Goal: Task Accomplishment & Management: Manage account settings

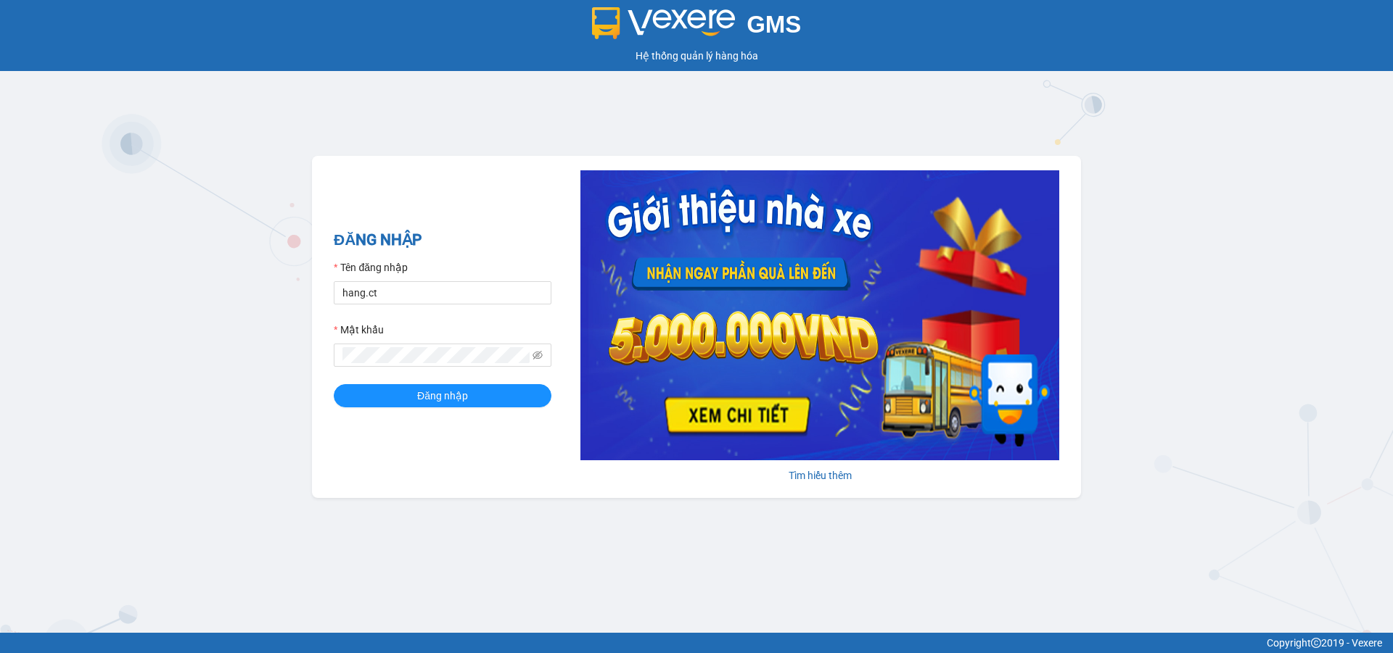
click at [428, 305] on form "Tên đăng nhập hang.ct Mật khẩu Đăng nhập" at bounding box center [443, 334] width 218 height 148
click at [453, 294] on input "hang.ct" at bounding box center [443, 292] width 218 height 23
type input "nguyenhoa.ct"
click at [537, 356] on icon "eye-invisible" at bounding box center [537, 355] width 10 height 10
click at [317, 358] on div "ĐĂNG NHẬP Tên đăng nhập nguyenhoa.ct Mật khẩu Đăng nhập Tìm hiểu thêm" at bounding box center [696, 327] width 769 height 342
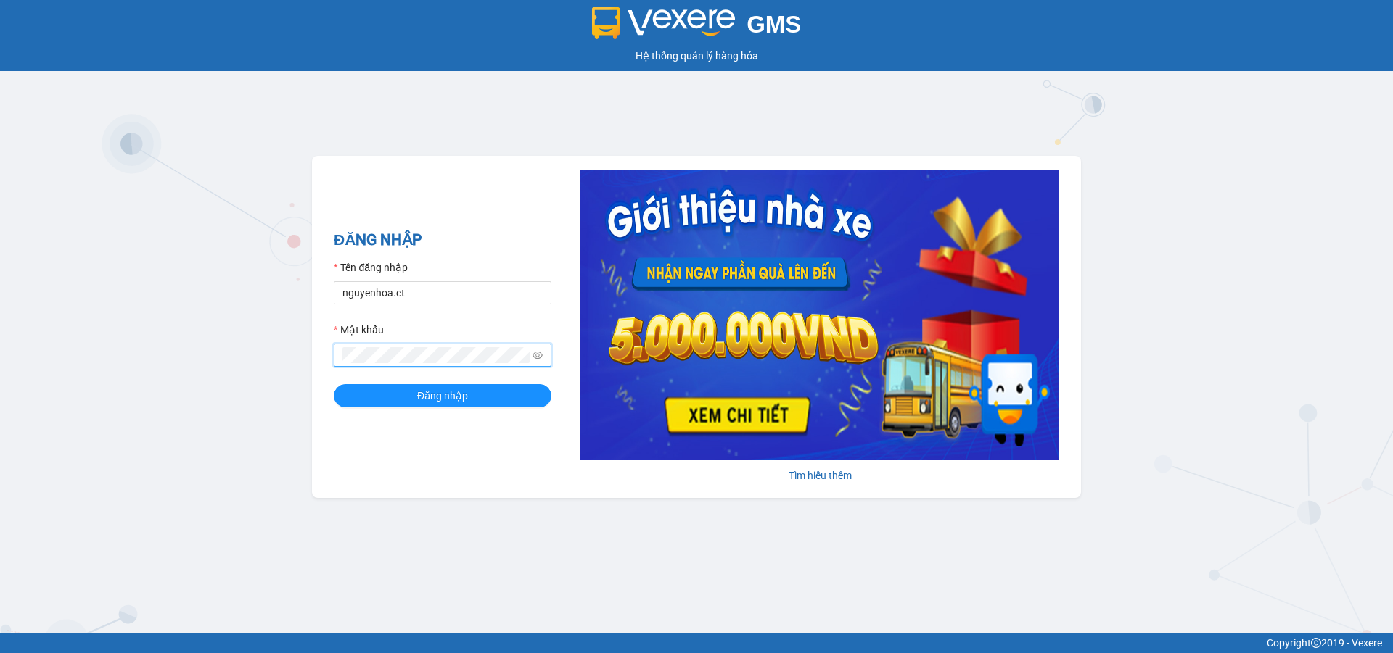
click at [334, 384] on button "Đăng nhập" at bounding box center [443, 395] width 218 height 23
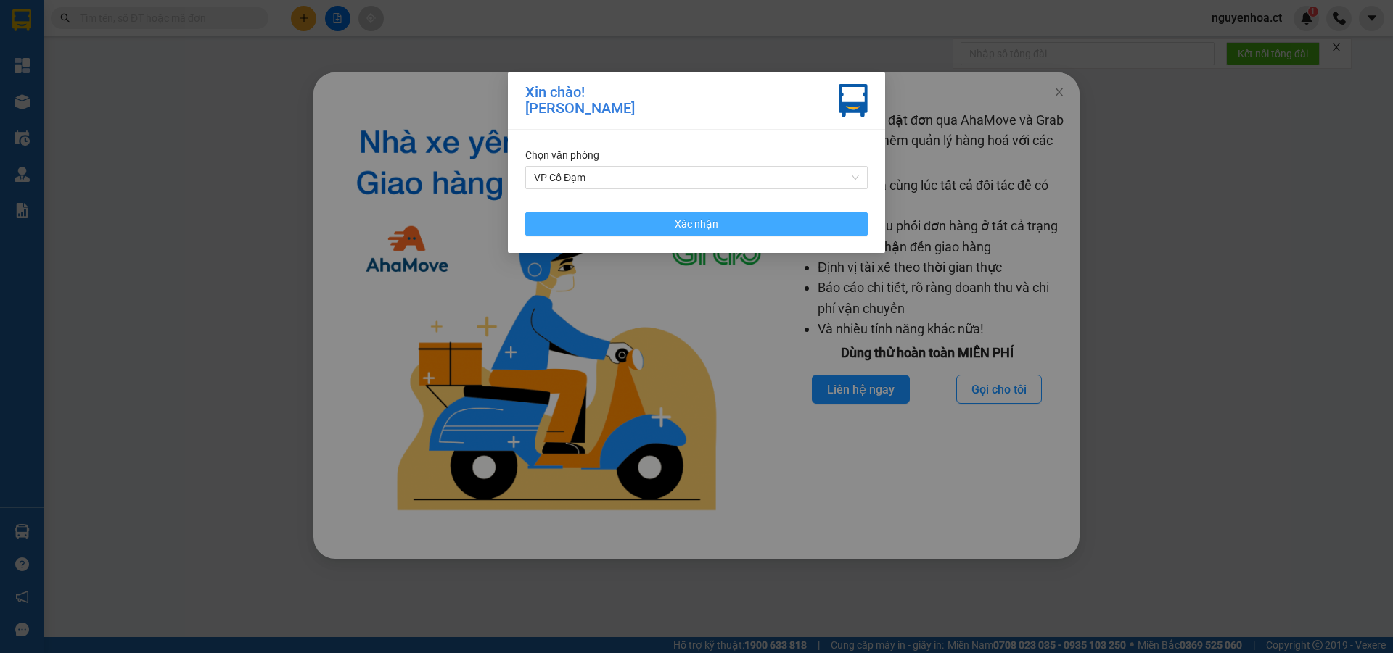
drag, startPoint x: 642, startPoint y: 223, endPoint x: 1060, endPoint y: 125, distance: 430.0
click at [642, 222] on button "Xác nhận" at bounding box center [696, 224] width 342 height 23
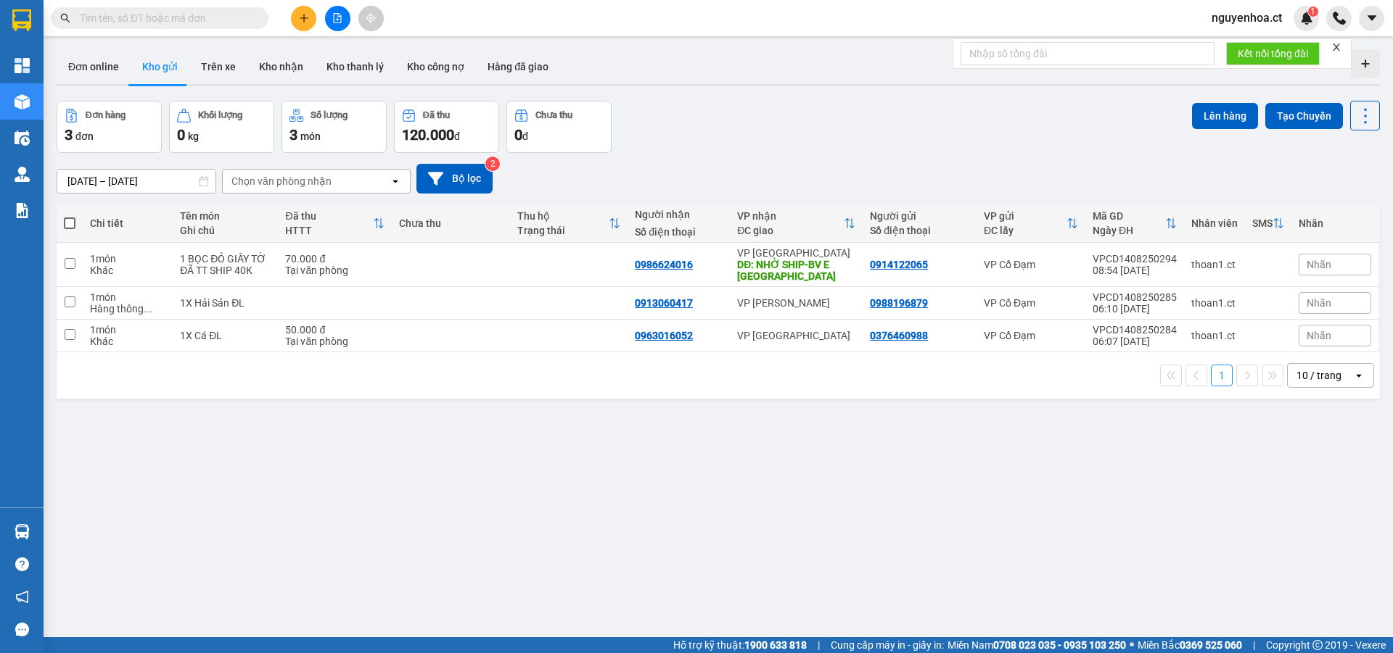
click at [137, 178] on input "[DATE] – [DATE]" at bounding box center [136, 181] width 158 height 23
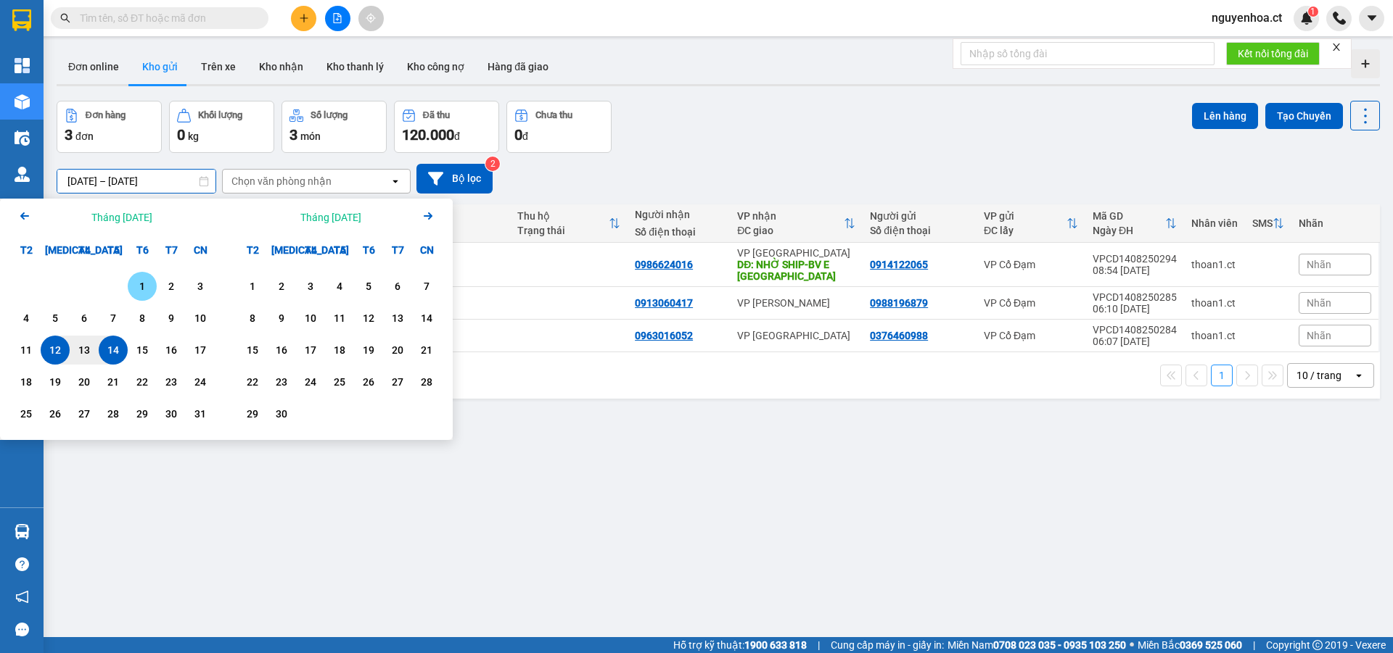
click at [136, 277] on div "1" at bounding box center [142, 286] width 29 height 29
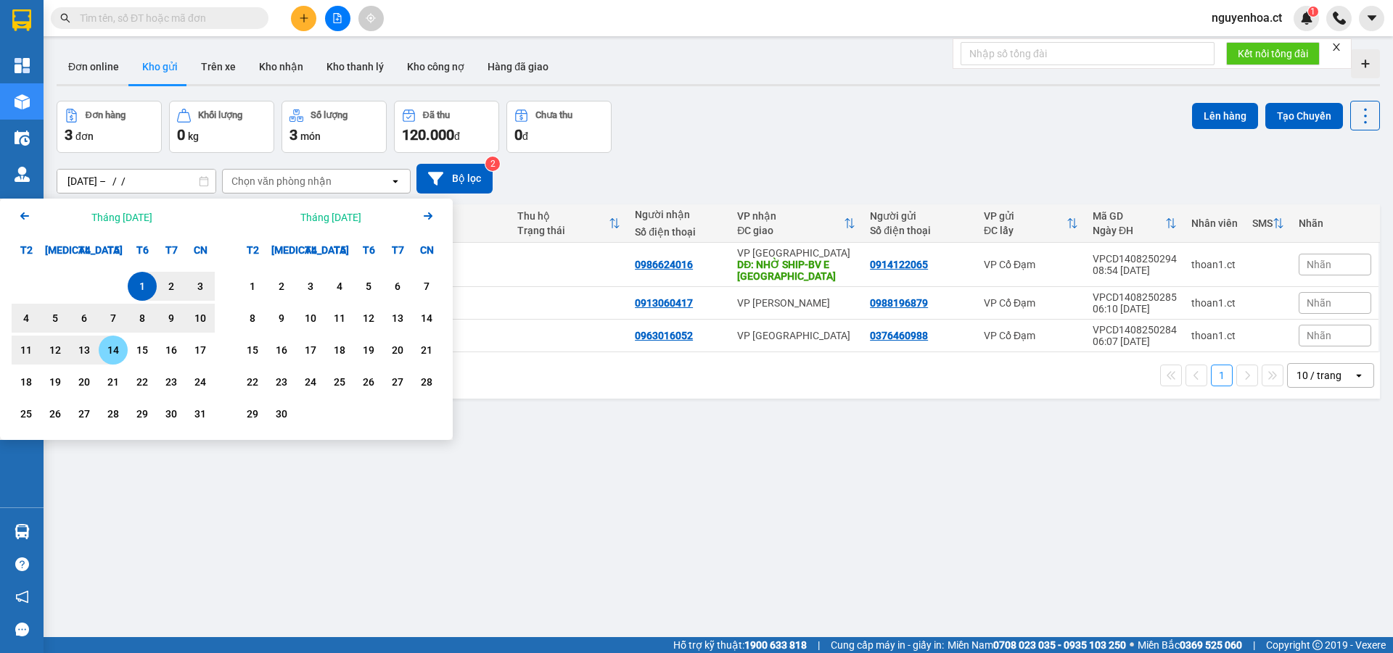
click at [111, 354] on div "14" at bounding box center [113, 350] width 20 height 17
type input "01/08/2025 – 14/08/2025"
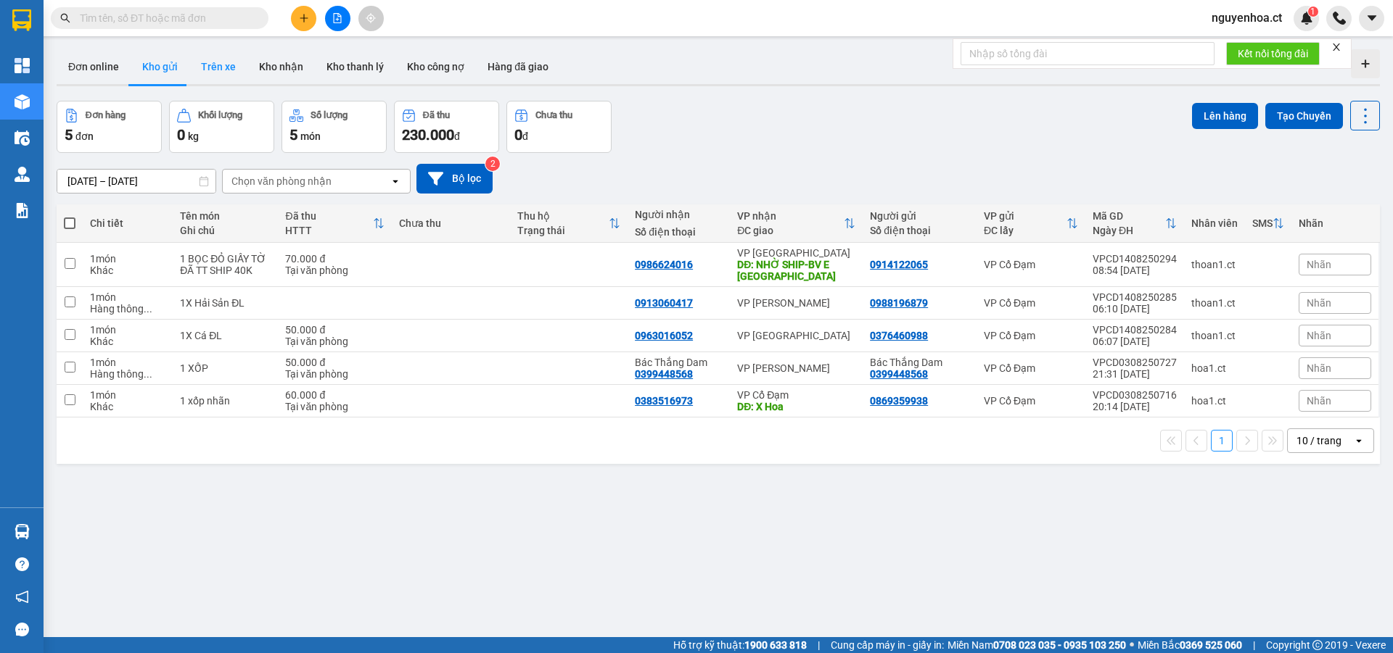
click at [213, 65] on button "Trên xe" at bounding box center [218, 66] width 58 height 35
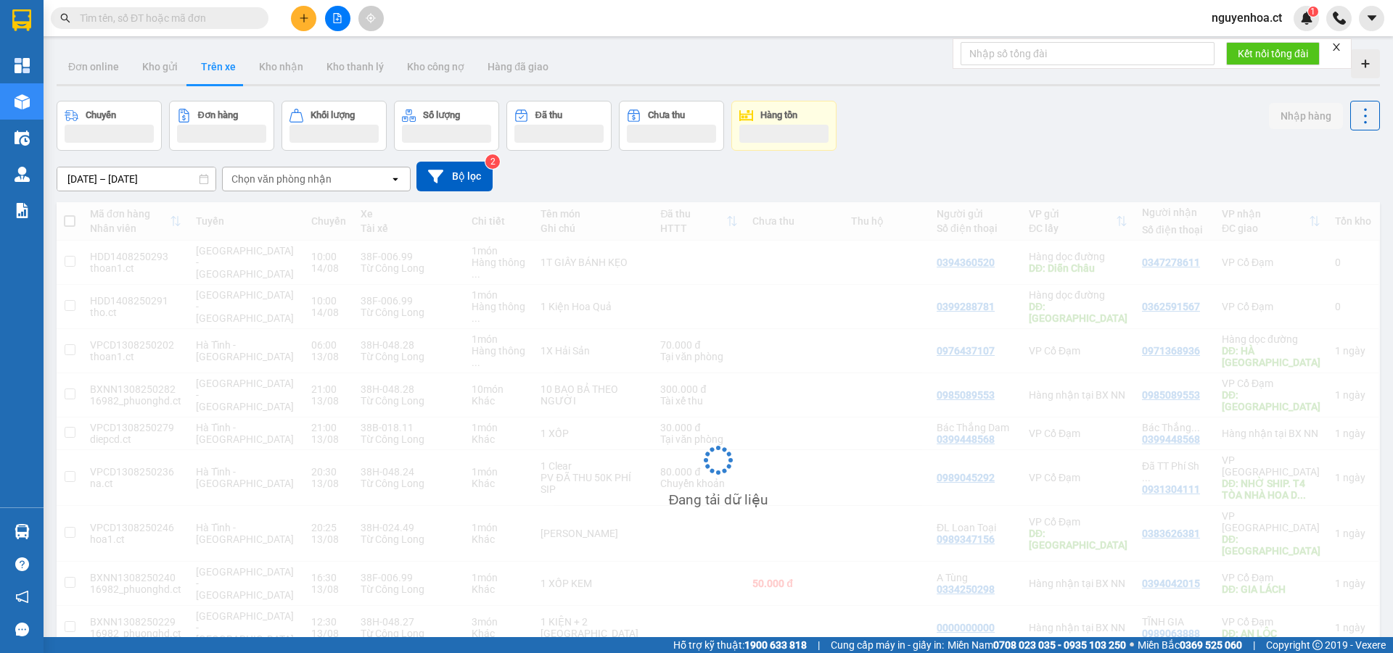
click at [133, 176] on input "[DATE] – [DATE]" at bounding box center [136, 179] width 158 height 23
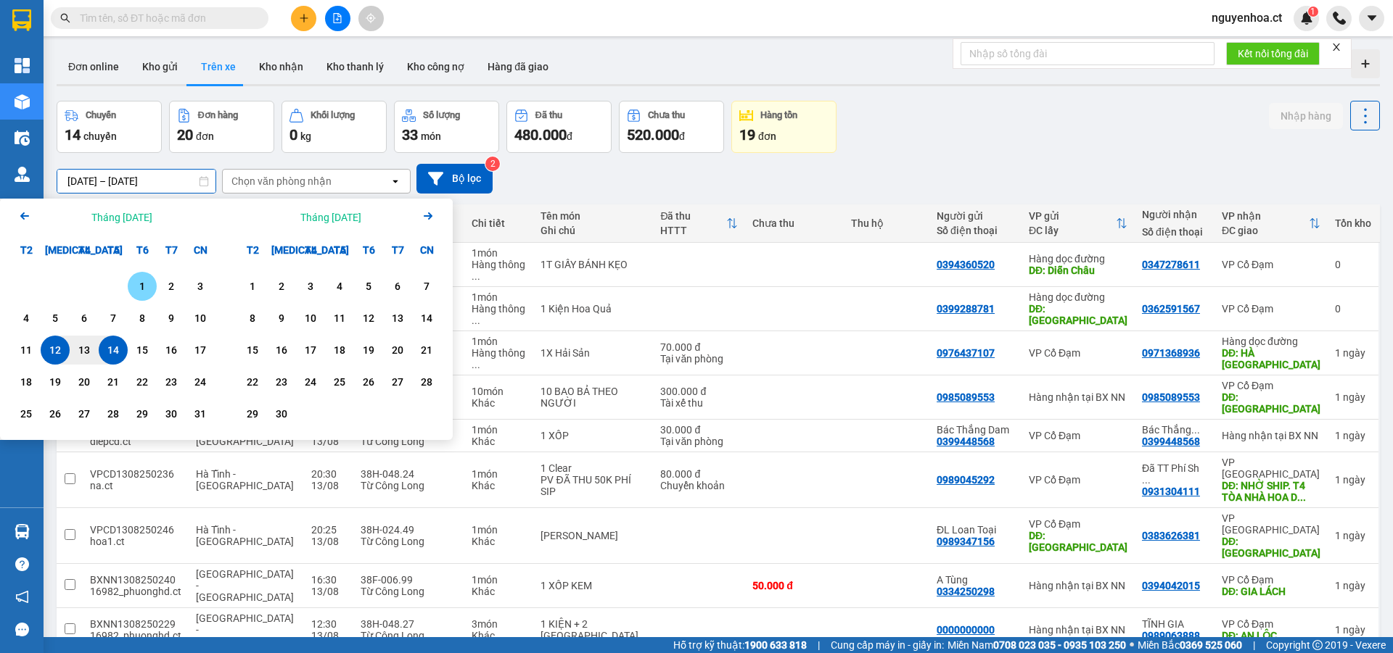
click at [147, 285] on div "1" at bounding box center [142, 286] width 20 height 17
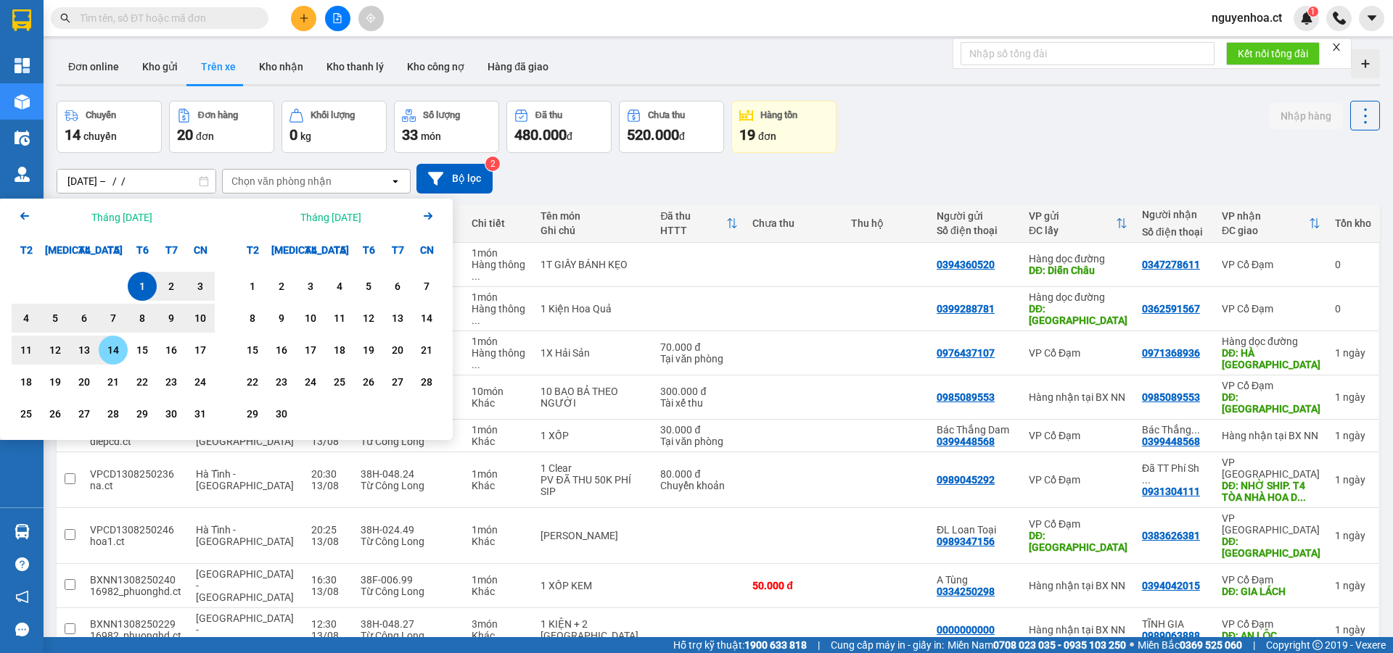
click at [109, 352] on div "14" at bounding box center [113, 350] width 20 height 17
type input "01/08/2025 – 14/08/2025"
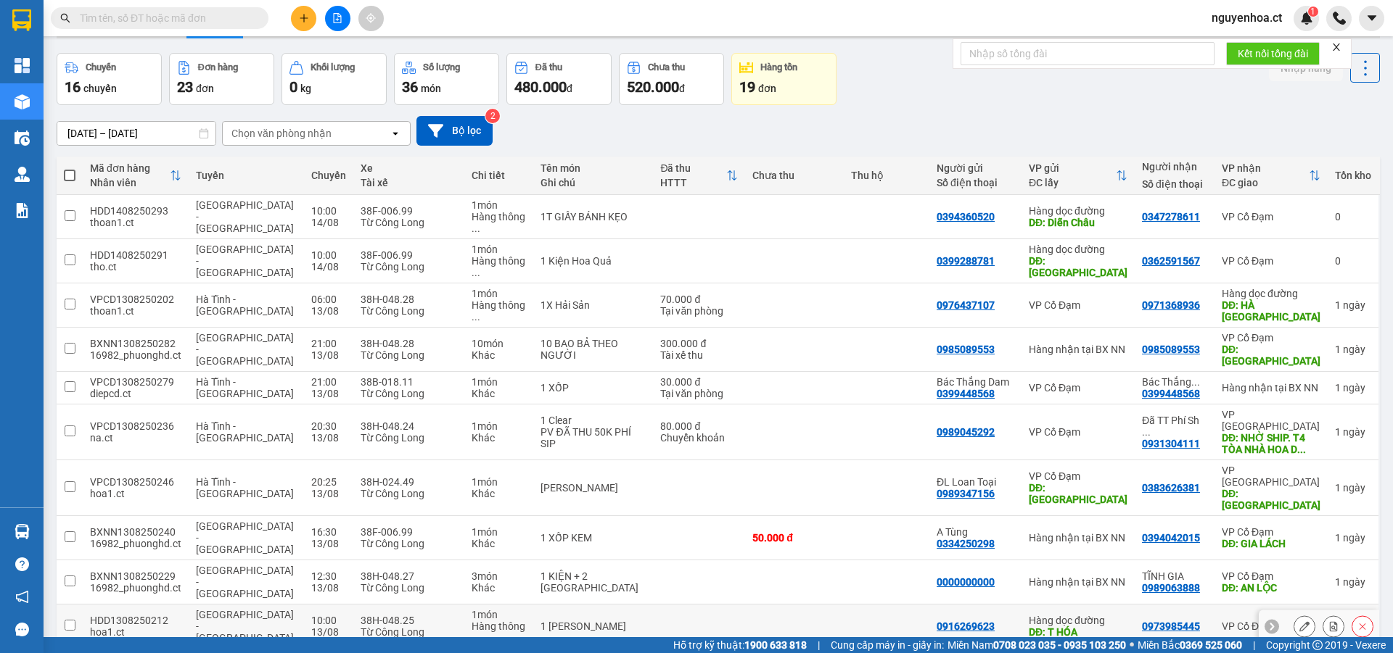
scroll to position [67, 0]
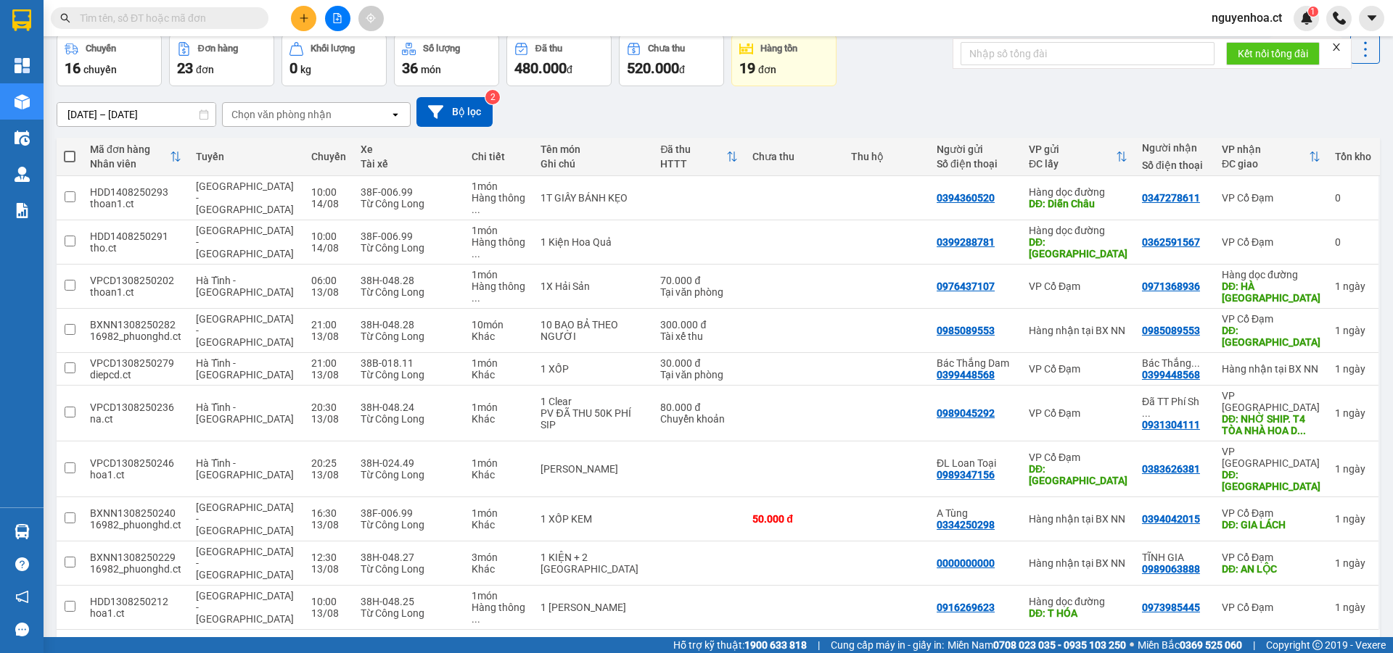
click at [1212, 643] on button "3" at bounding box center [1222, 654] width 22 height 22
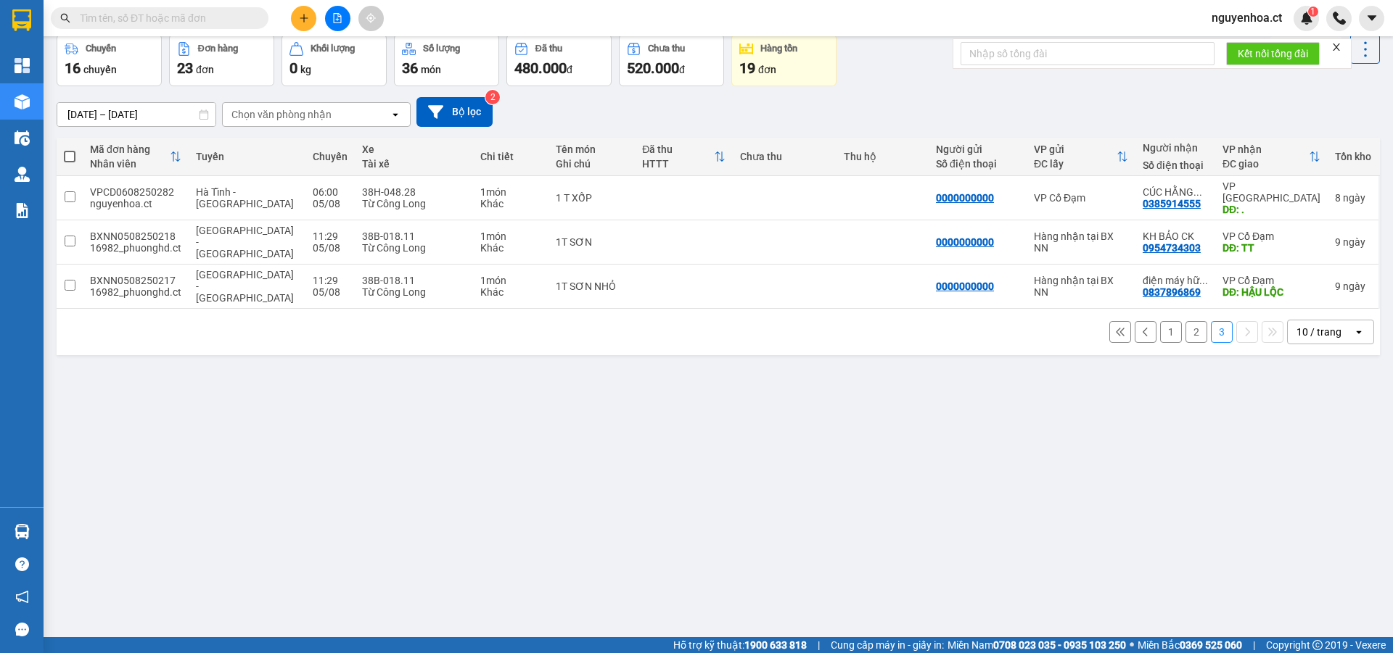
click at [1185, 321] on button "2" at bounding box center [1196, 332] width 22 height 22
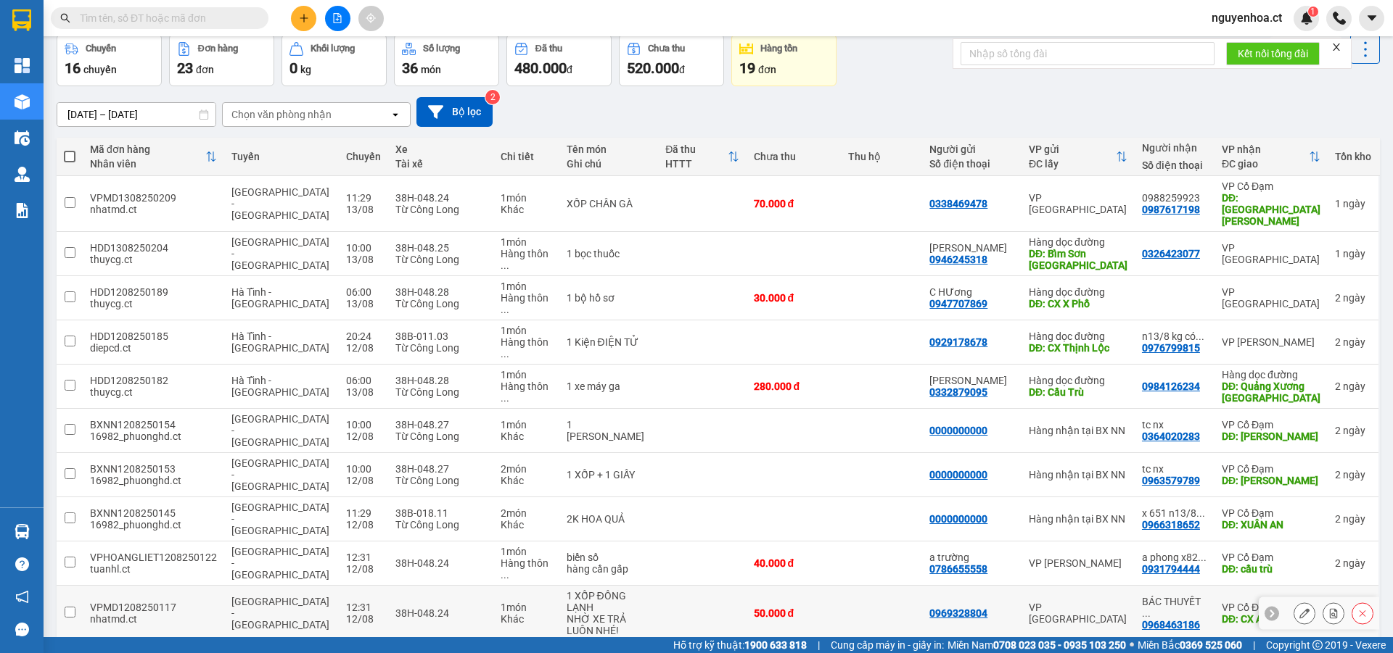
click at [1299, 609] on icon at bounding box center [1304, 614] width 10 height 10
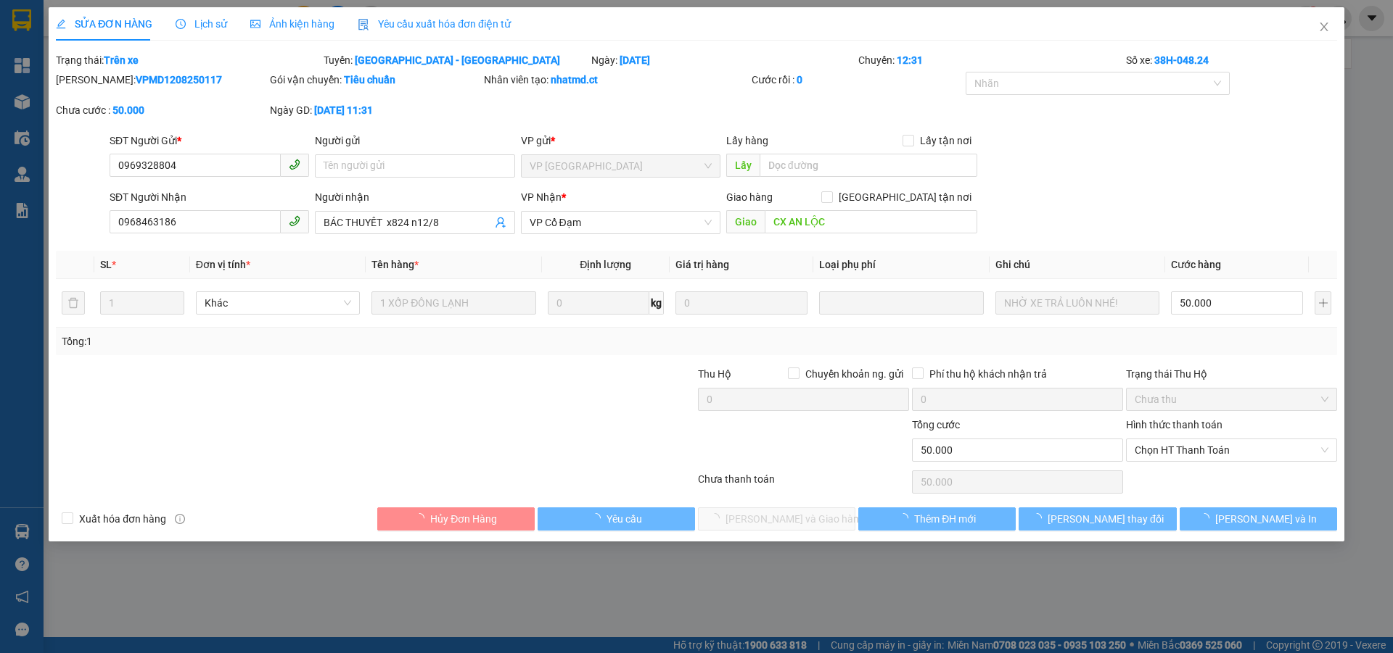
click at [197, 22] on span "Lịch sử" at bounding box center [201, 24] width 51 height 12
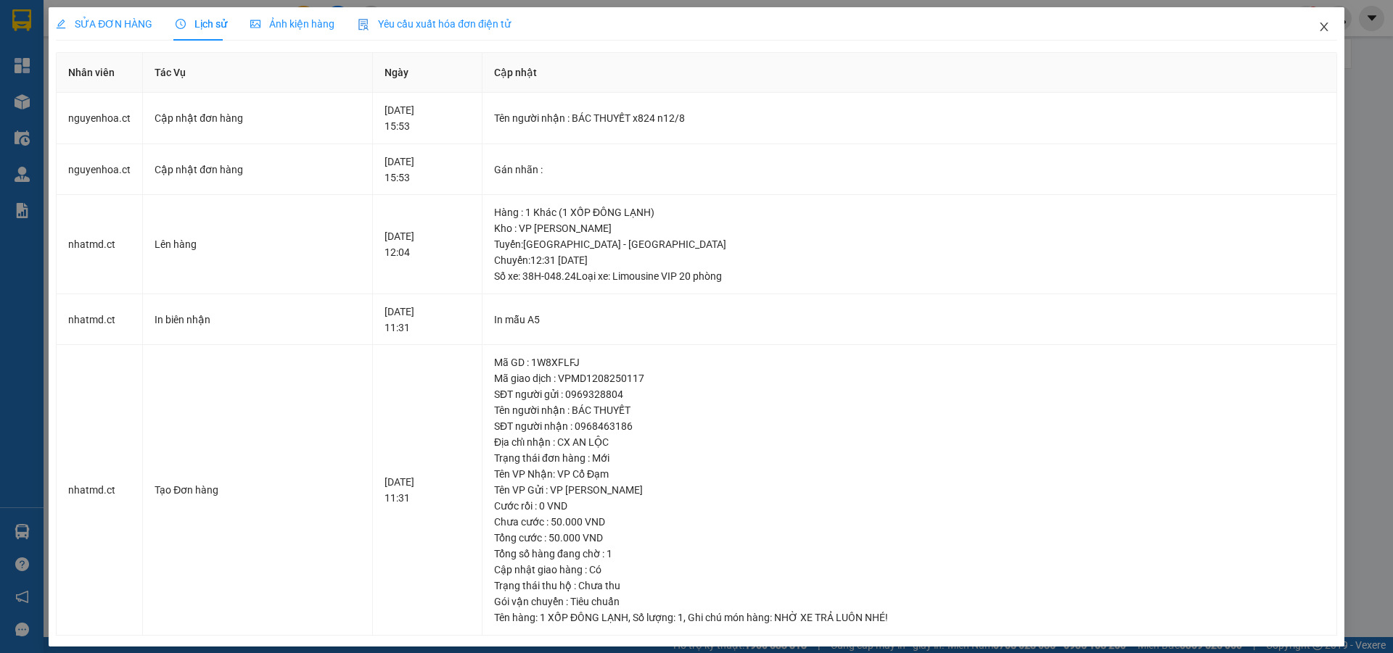
click at [1318, 24] on icon "close" at bounding box center [1324, 27] width 12 height 12
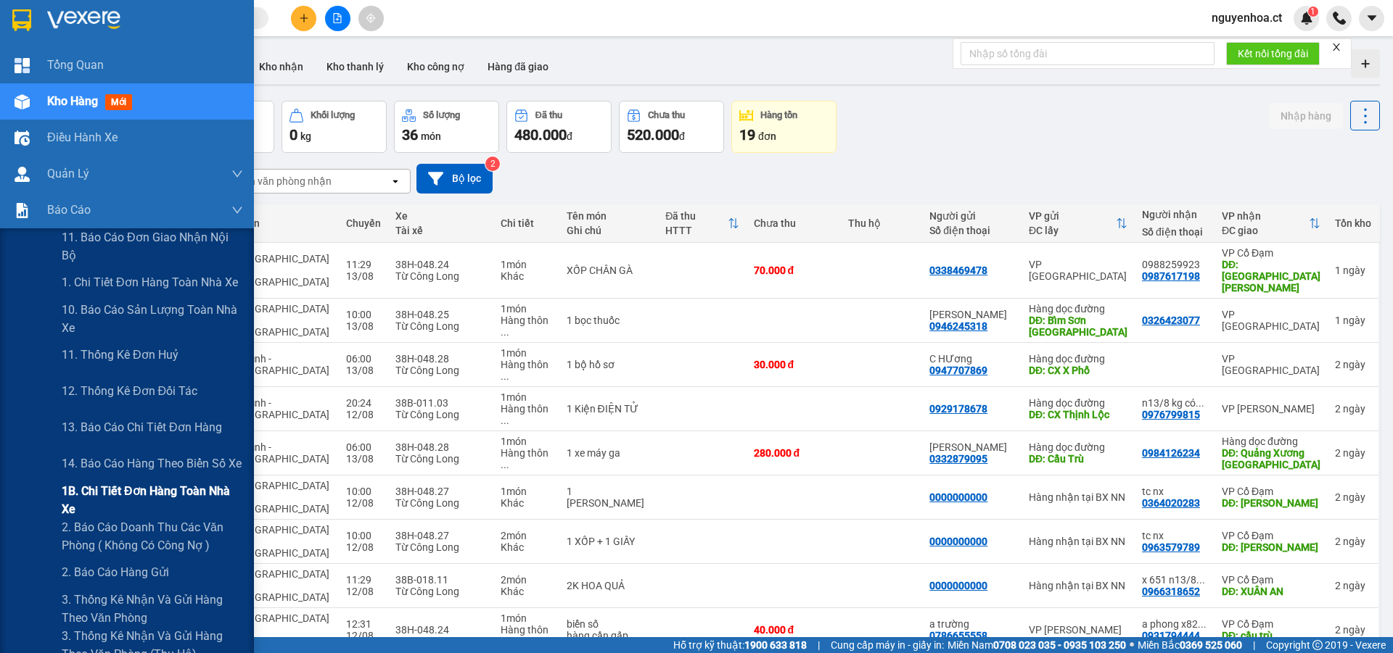
click at [97, 497] on span "1B. Chi tiết đơn hàng toàn nhà xe" at bounding box center [152, 500] width 181 height 36
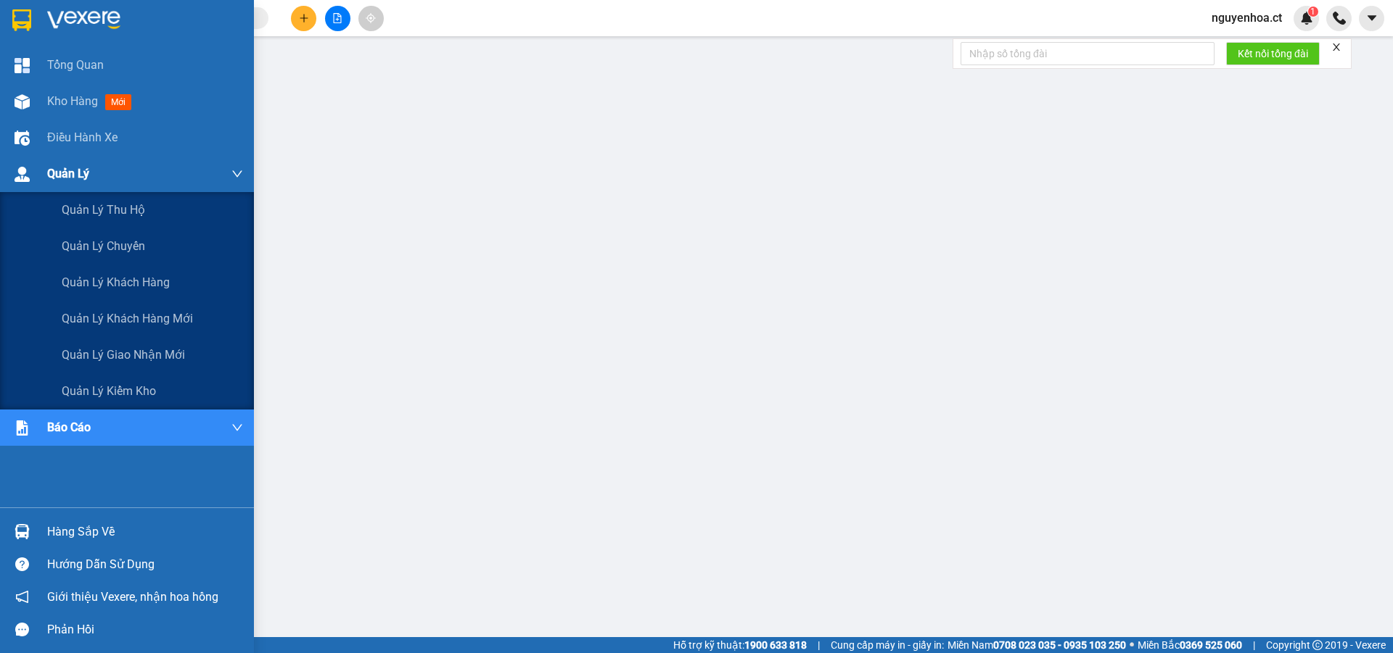
scroll to position [66, 0]
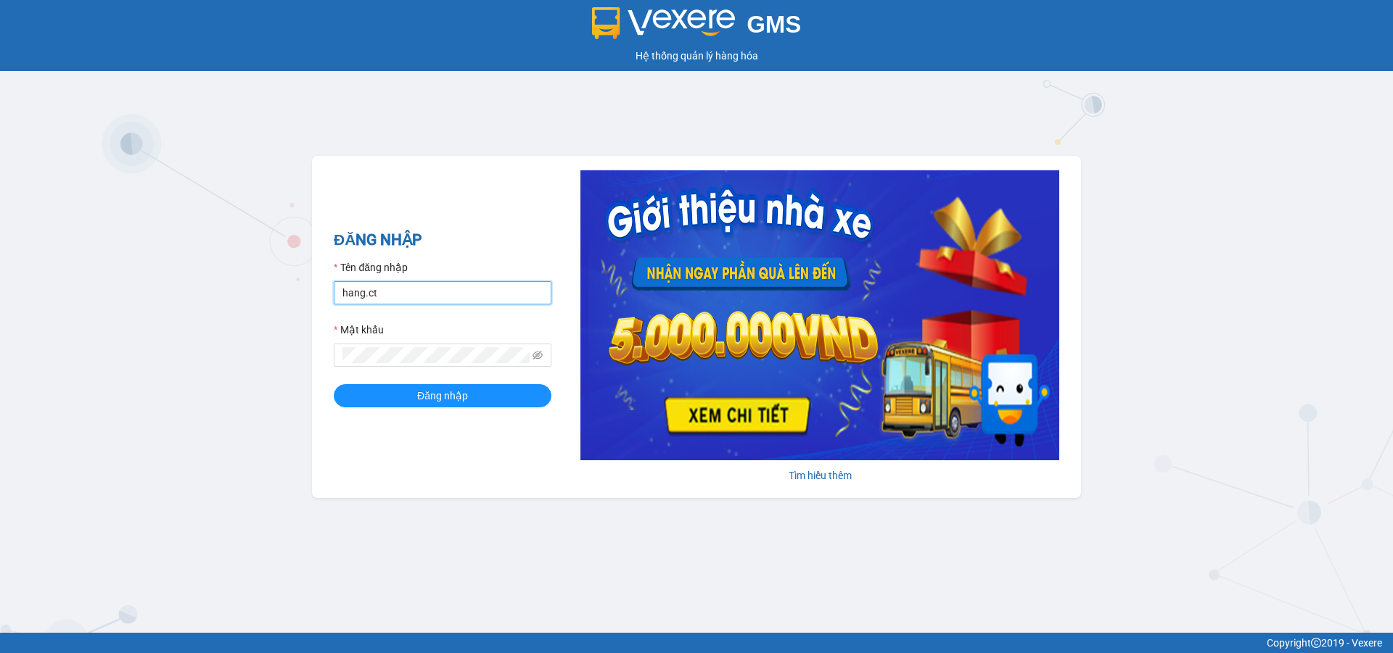
click at [464, 299] on input "hang.ct" at bounding box center [443, 292] width 218 height 23
type input "nguyenhoa.ct"
click at [436, 445] on div "ĐĂNG NHẬP Tên đăng nhập nguyenhoa.ct Mật khẩu Đăng nhập Tìm hiểu thêm" at bounding box center [696, 327] width 769 height 342
click at [537, 356] on icon "eye-invisible" at bounding box center [537, 355] width 10 height 10
click at [311, 371] on div "GMS Hệ thống quản lý hàng hóa ĐĂNG NHẬP Tên đăng nhập nguyenhoa.ct Mật khẩu Đăn…" at bounding box center [696, 316] width 1393 height 633
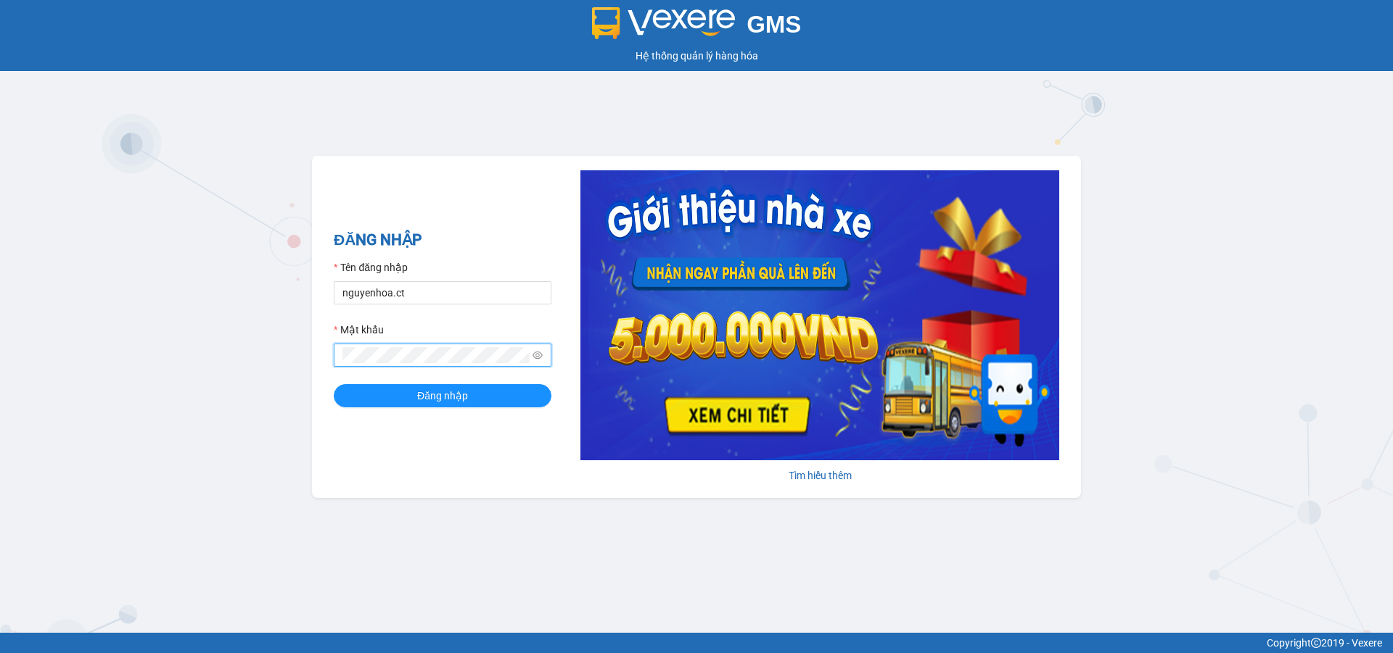
click at [334, 384] on button "Đăng nhập" at bounding box center [443, 395] width 218 height 23
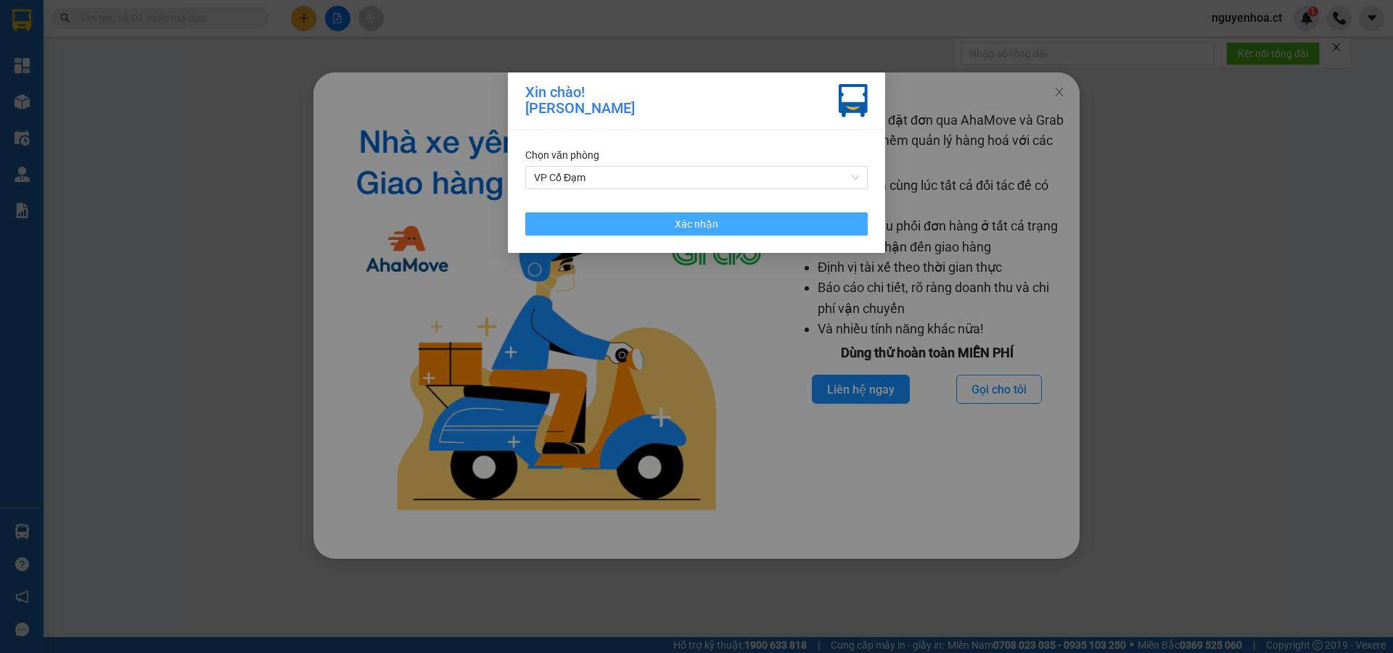
drag, startPoint x: 745, startPoint y: 228, endPoint x: 774, endPoint y: 187, distance: 49.9
click at [749, 218] on button "Xác nhận" at bounding box center [696, 224] width 342 height 23
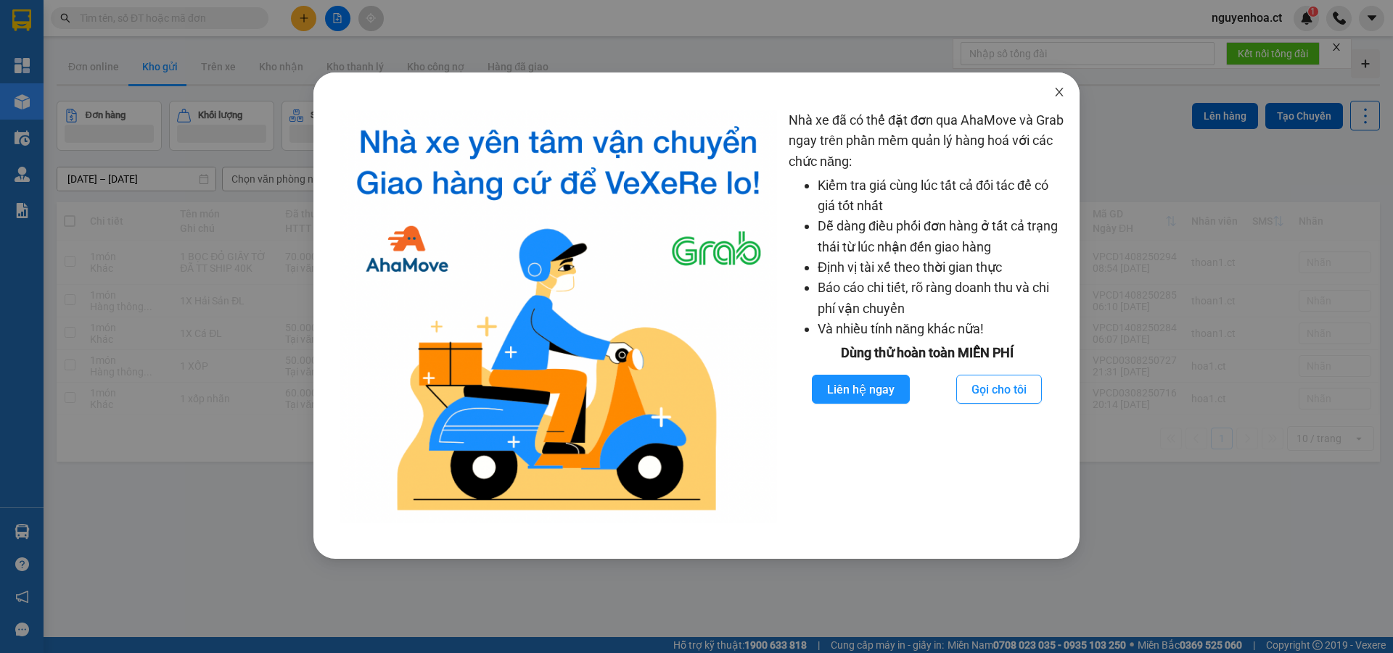
click at [1063, 91] on icon "close" at bounding box center [1059, 92] width 12 height 12
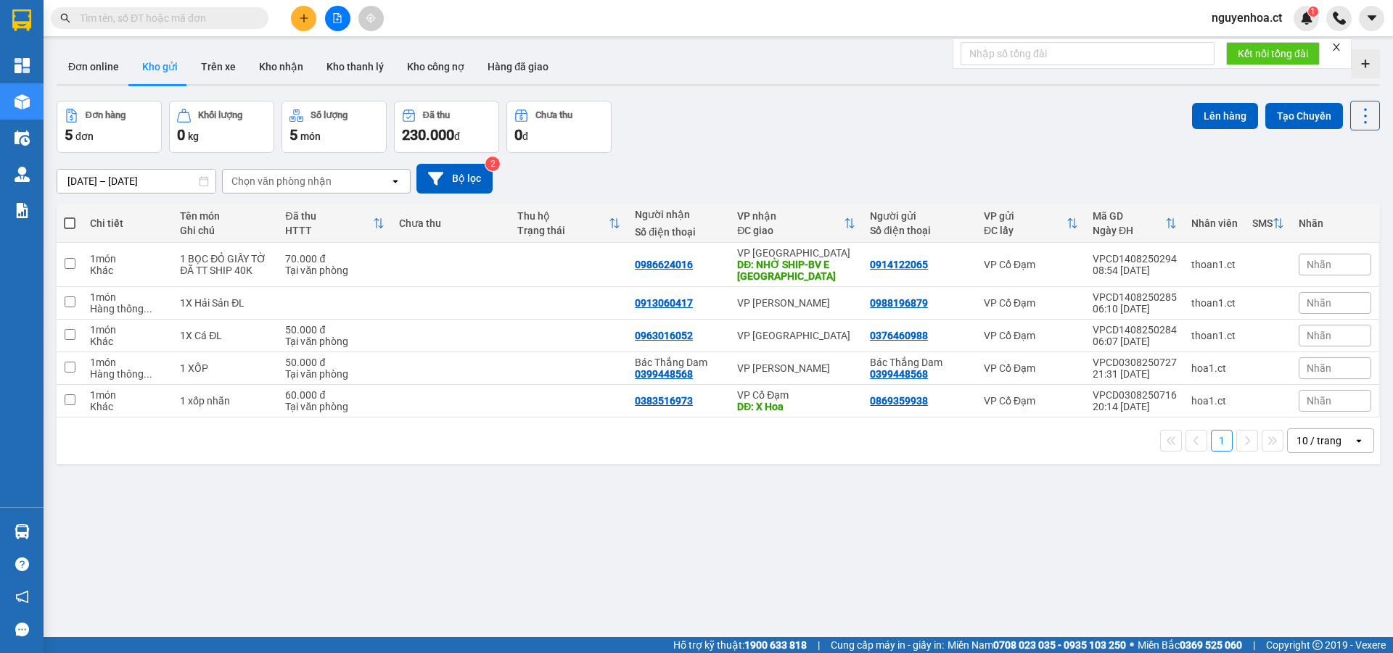
click at [233, 20] on input "text" at bounding box center [165, 18] width 171 height 16
paste input "0972446257"
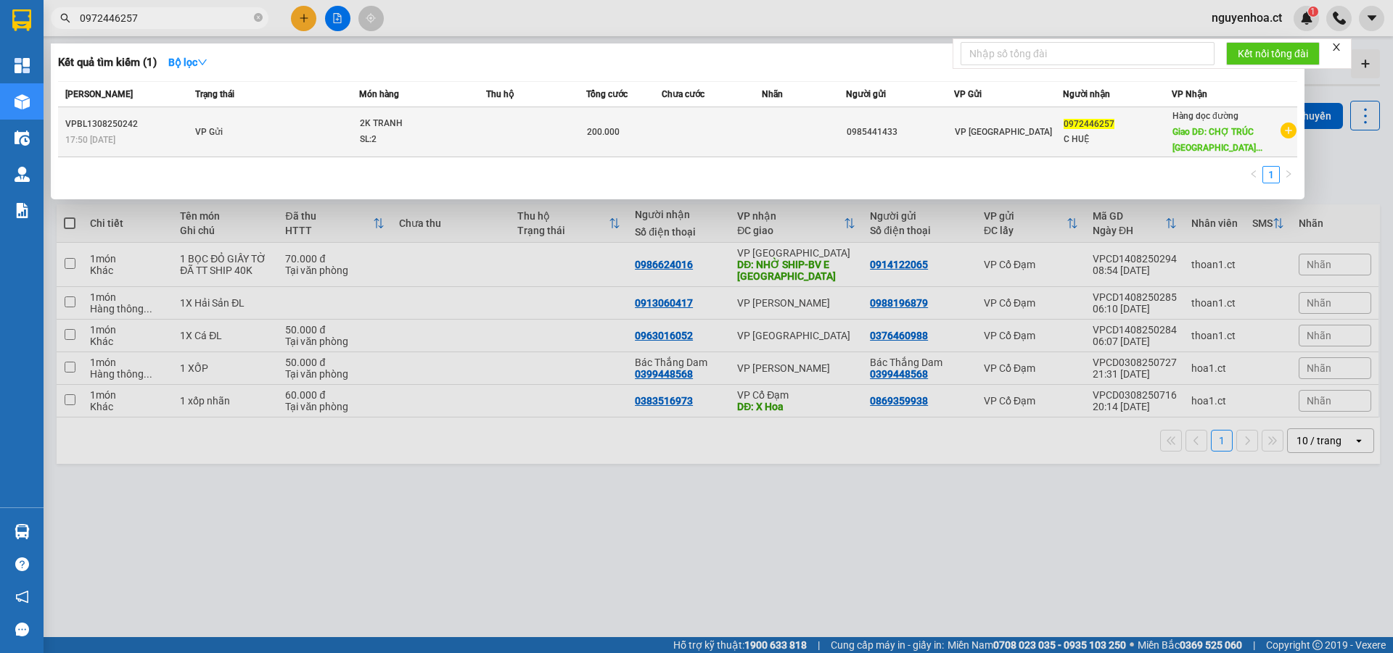
type input "0972446257"
click at [223, 131] on span "VP Gửi" at bounding box center [209, 132] width 28 height 10
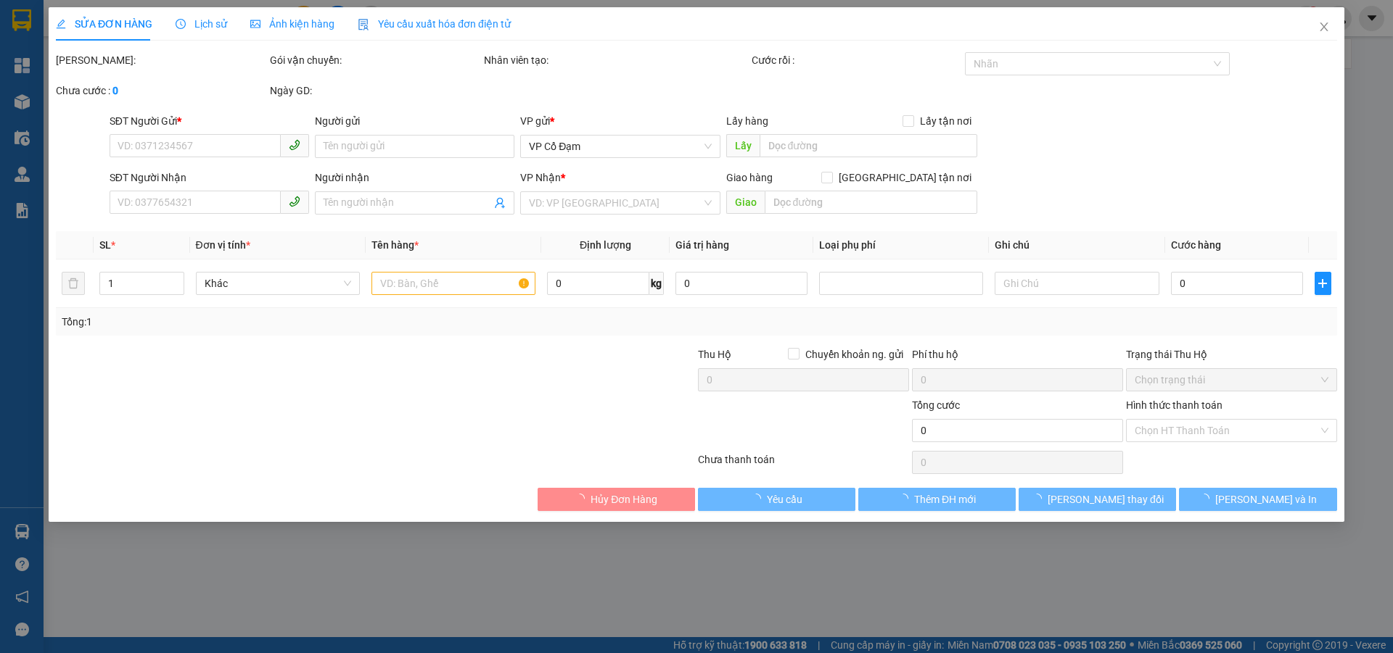
type input "0985441433"
type input "0972446257"
type input "C HUỆ"
type input "CHỢ TRÚC NGHI SƠN THANH HÓA"
type input "200.000"
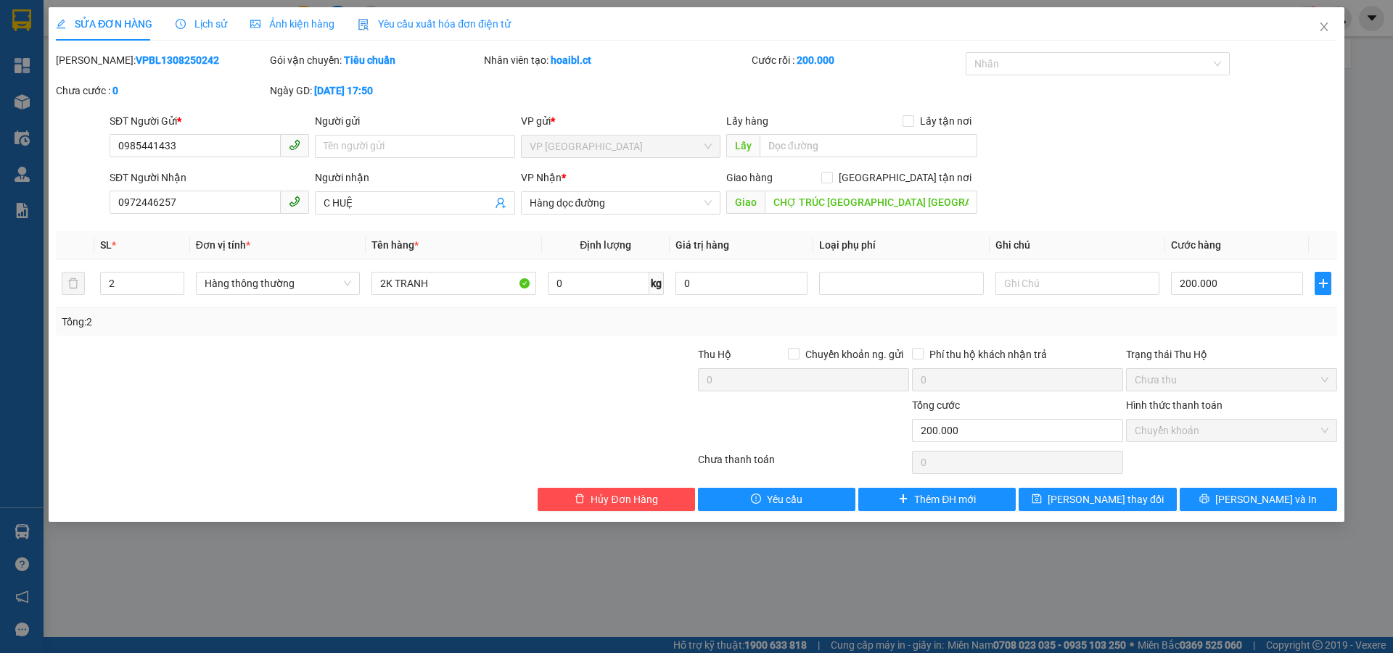
click at [215, 26] on span "Lịch sử" at bounding box center [201, 24] width 51 height 12
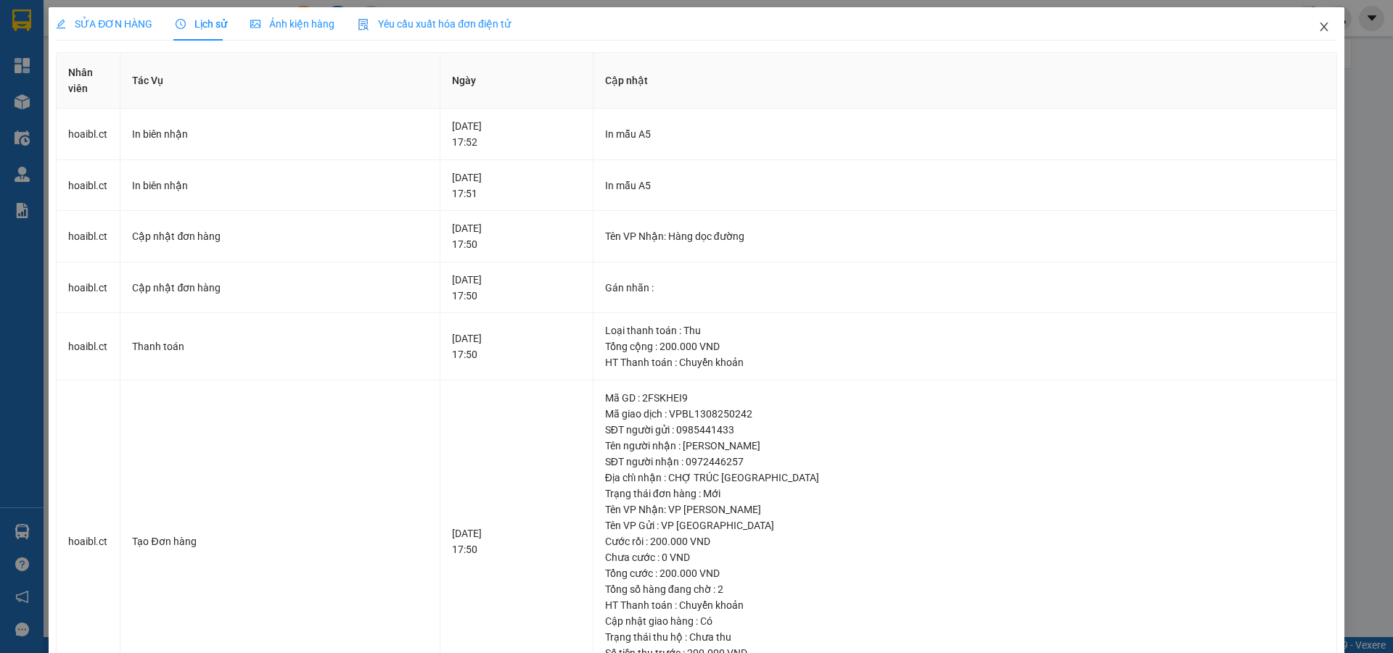
click at [1319, 28] on icon "close" at bounding box center [1323, 26] width 8 height 9
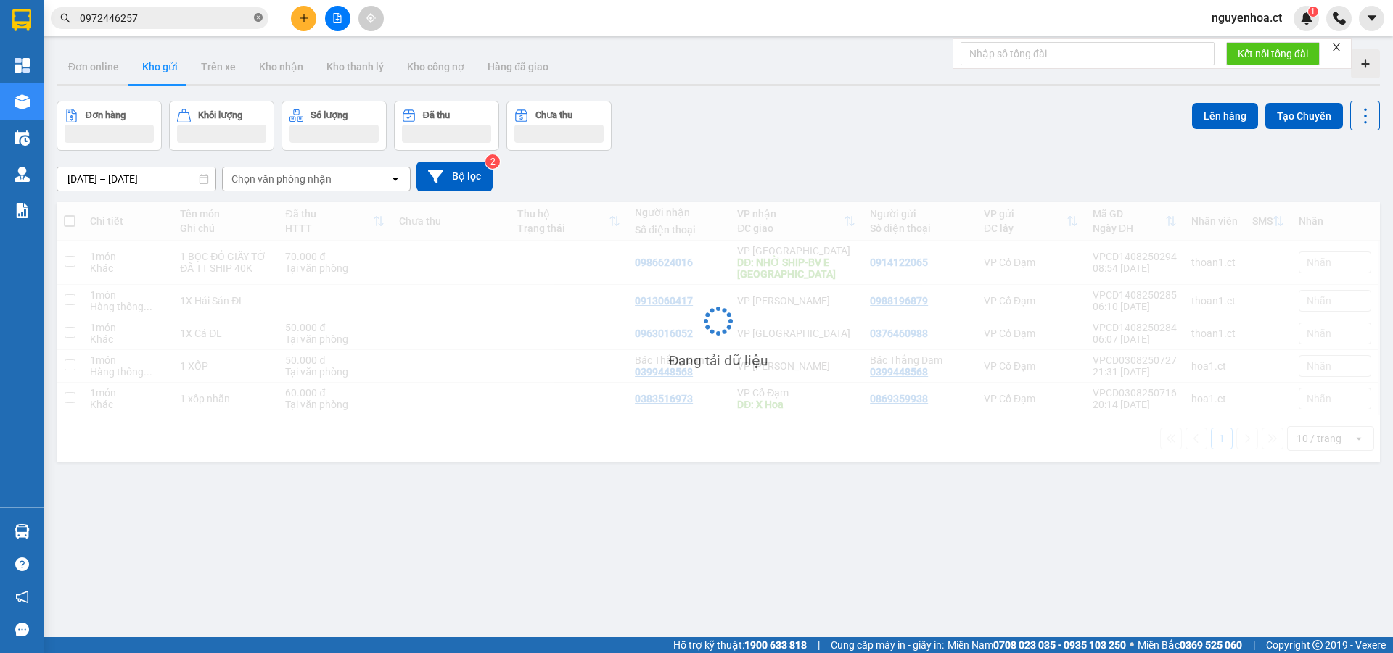
click at [261, 17] on icon "close-circle" at bounding box center [258, 17] width 9 height 9
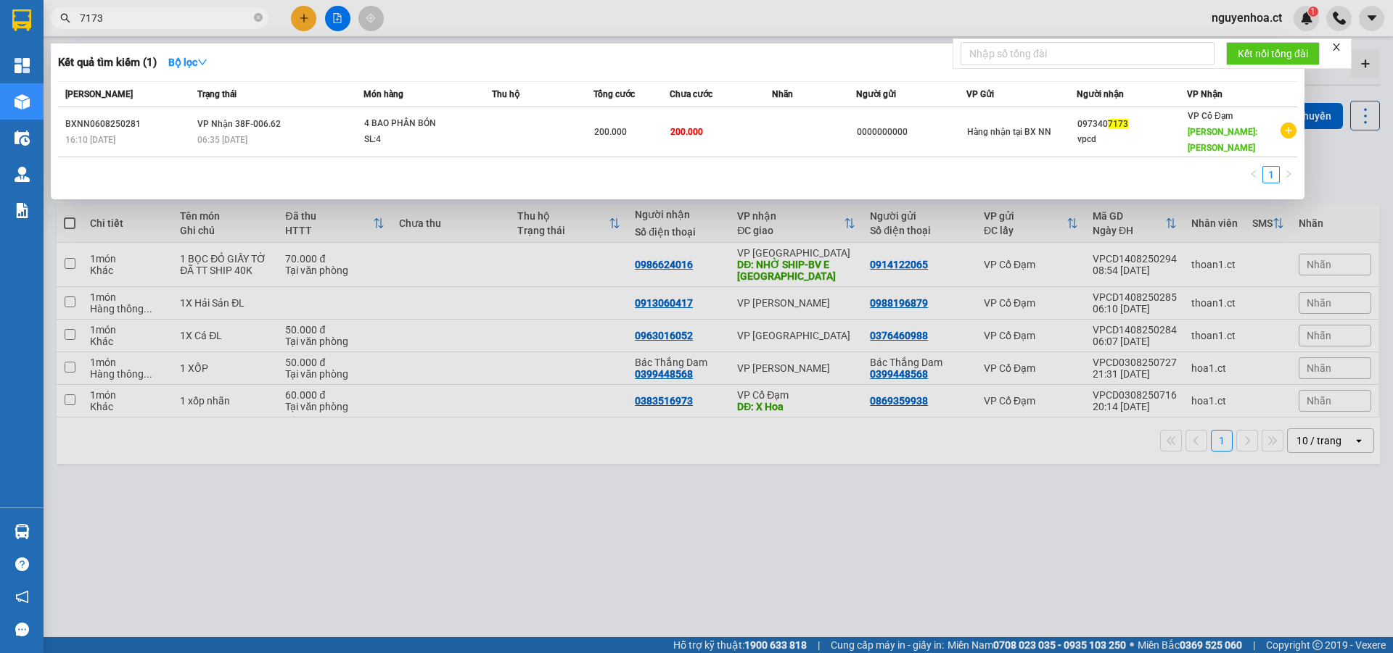
type input "7173"
click at [168, 511] on div at bounding box center [696, 326] width 1393 height 653
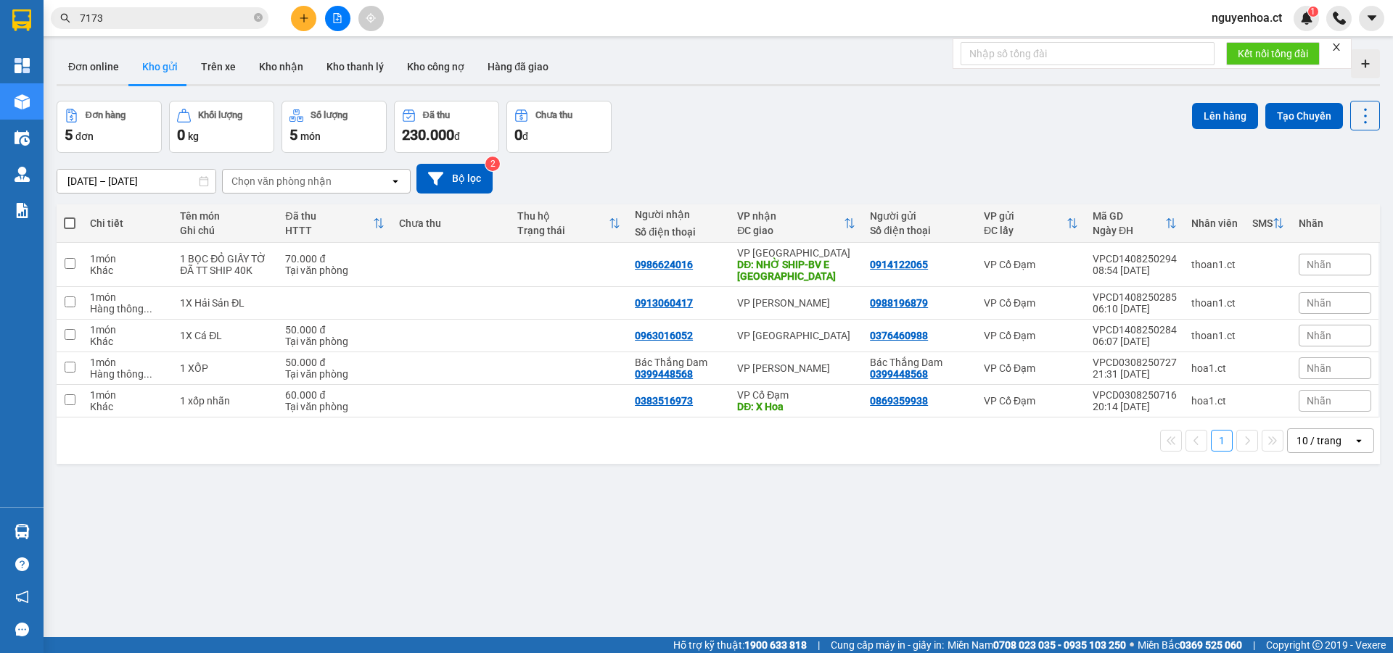
click at [168, 175] on input "01/08/2025 – 14/08/2025" at bounding box center [136, 181] width 158 height 23
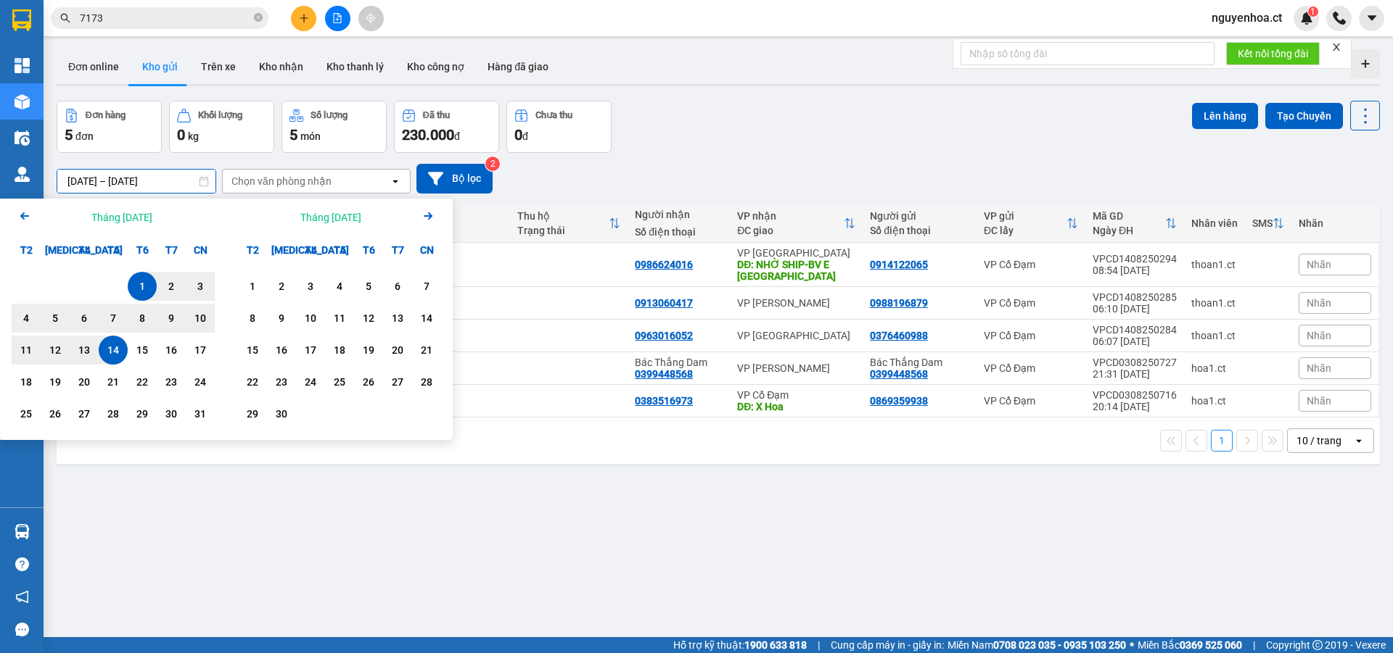
click at [336, 551] on div "ver 1.8.138 Đơn online Kho gửi Trên xe Kho nhận Kho thanh lý Kho công nợ Hàng đ…" at bounding box center [718, 370] width 1335 height 653
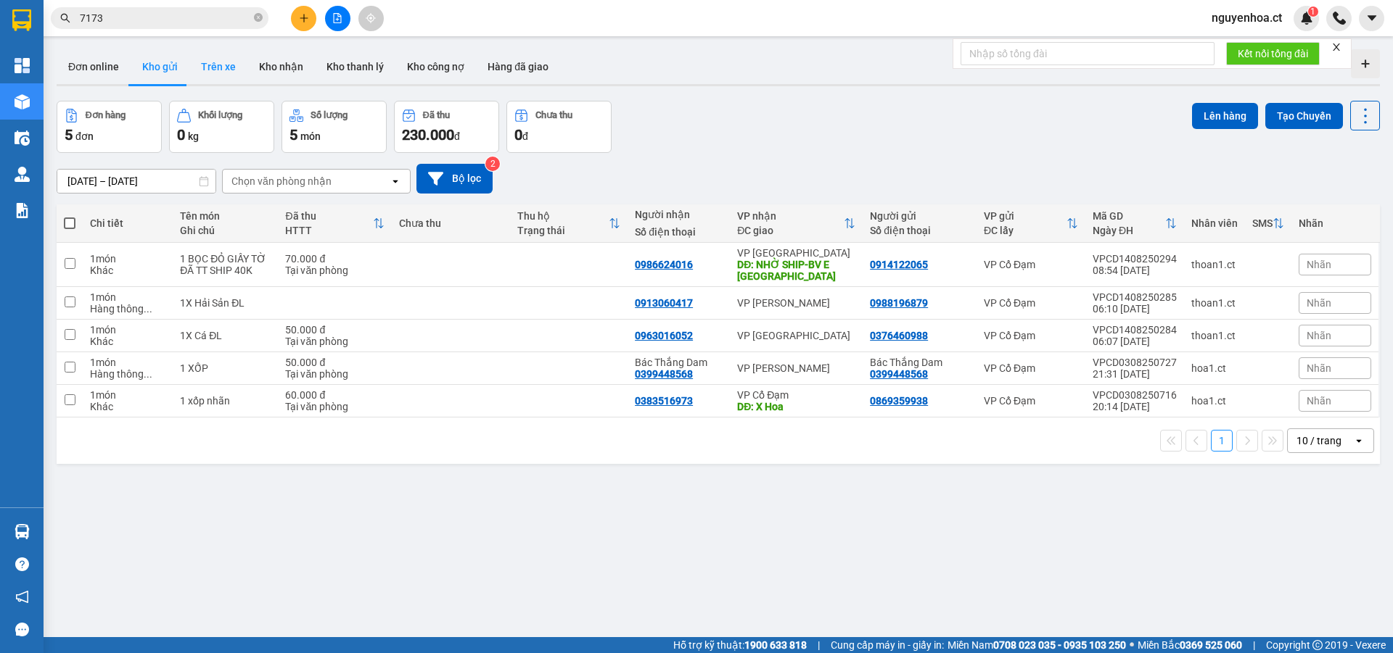
click at [226, 64] on button "Trên xe" at bounding box center [218, 66] width 58 height 35
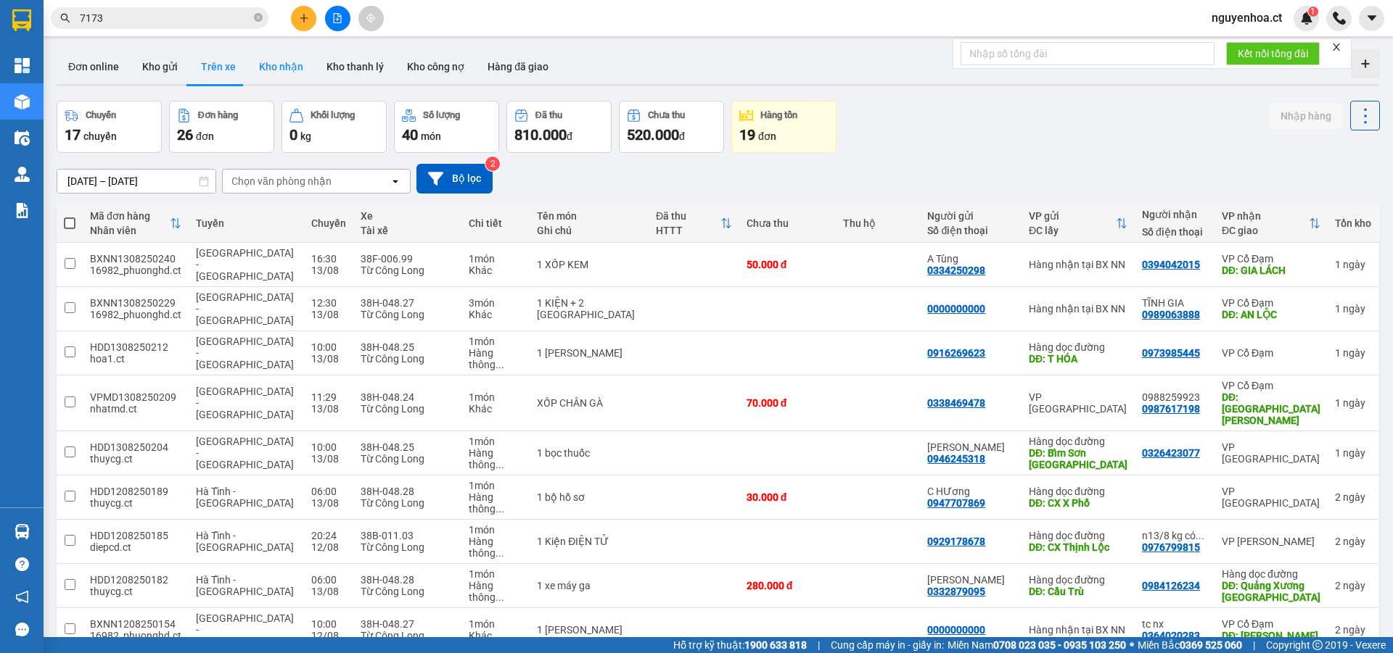
click at [278, 68] on button "Kho nhận" at bounding box center [280, 66] width 67 height 35
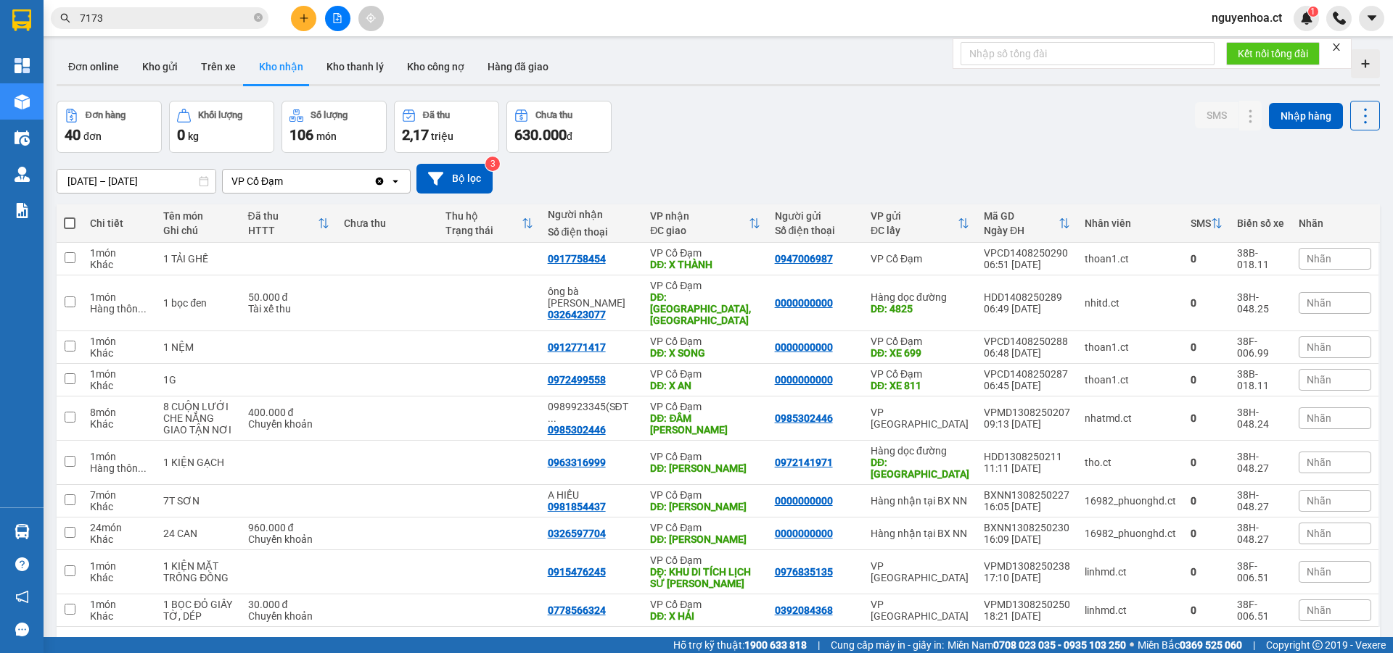
click at [147, 171] on input "[DATE] – [DATE]" at bounding box center [136, 181] width 158 height 23
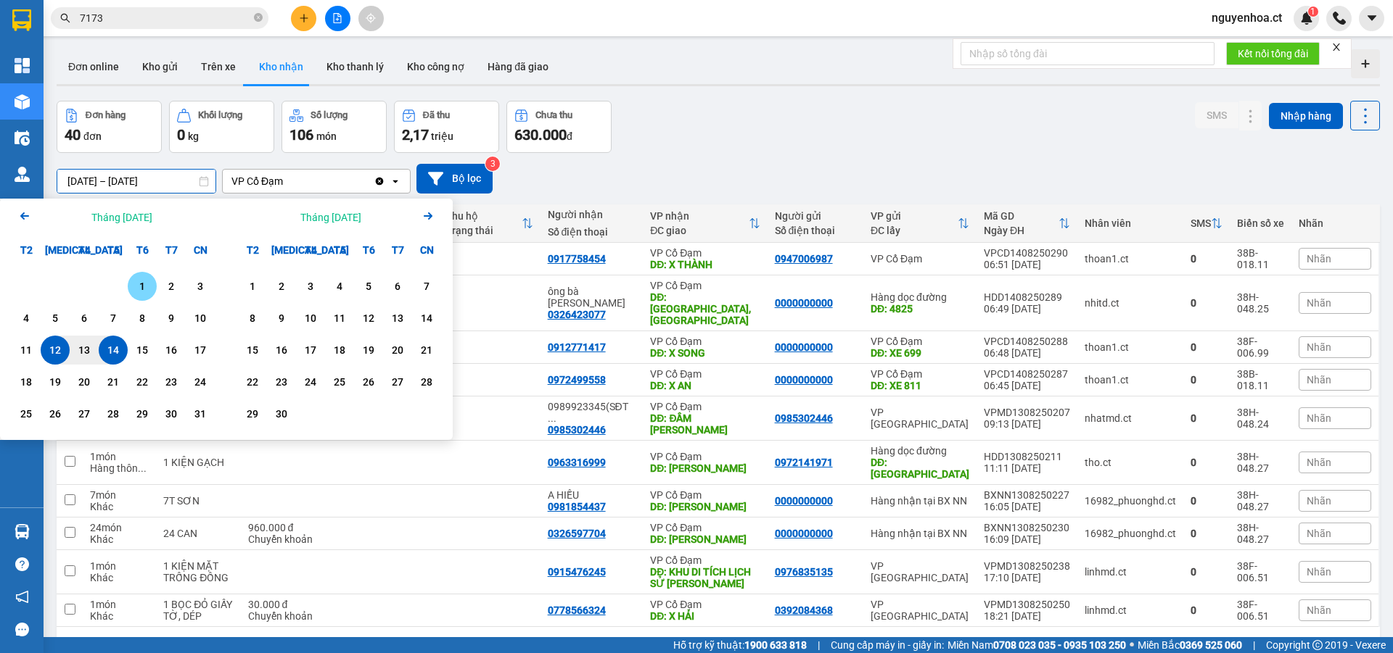
click at [137, 281] on div "1" at bounding box center [142, 286] width 20 height 17
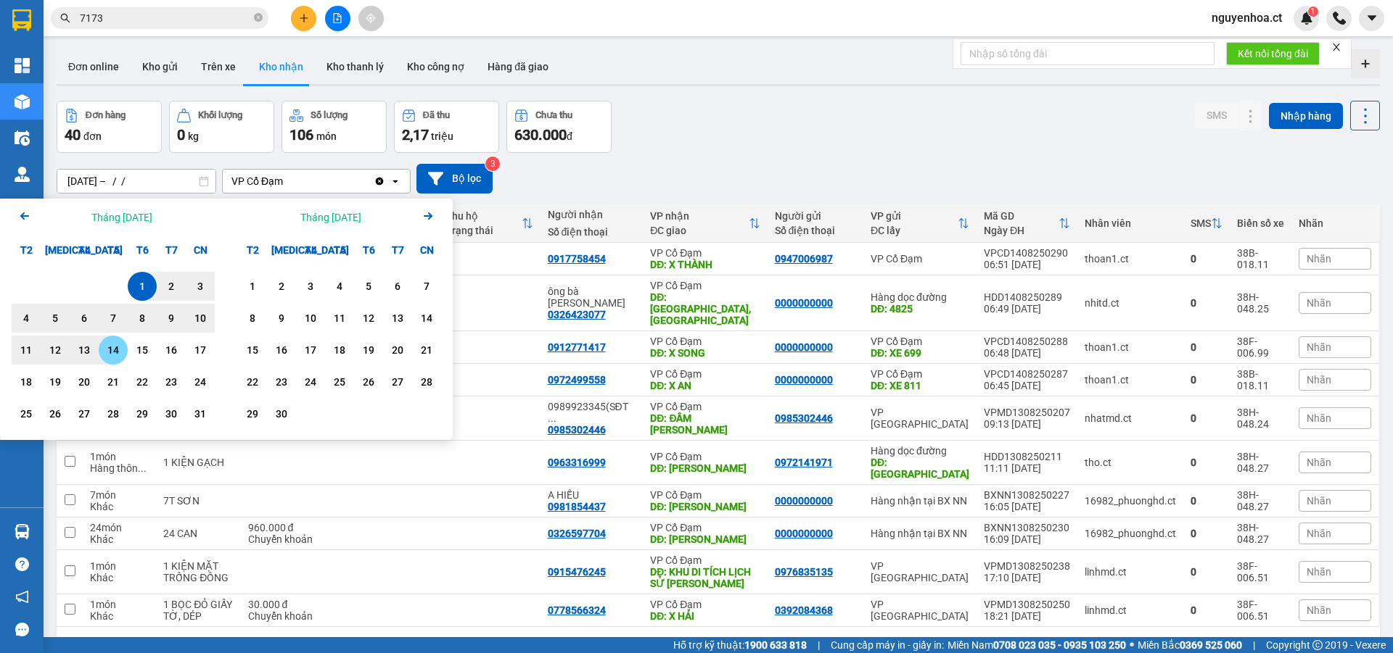
click at [117, 343] on div "14" at bounding box center [113, 350] width 20 height 17
type input "01/08/2025 – 14/08/2025"
